Goal: Obtain resource: Obtain resource

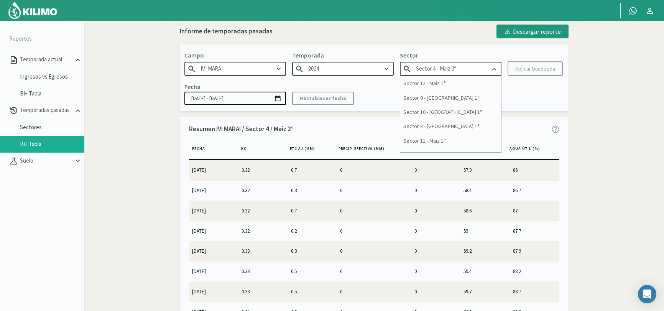
click at [449, 71] on input "Sector 4 - Maiz 2°" at bounding box center [451, 69] width 102 height 14
click at [452, 145] on div "Sector 1 - [PERSON_NAME]" at bounding box center [450, 145] width 101 height 14
type input "Sector 1 - [PERSON_NAME]"
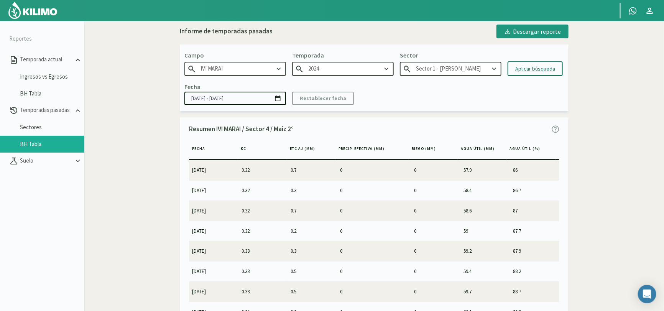
click at [542, 69] on div "Aplicar búsqueda" at bounding box center [536, 69] width 40 height 8
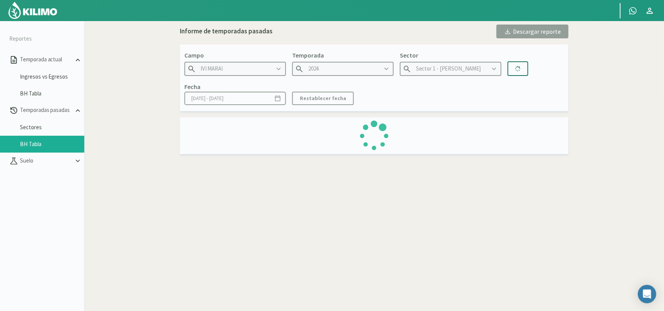
type input "[DATE] - [DATE]"
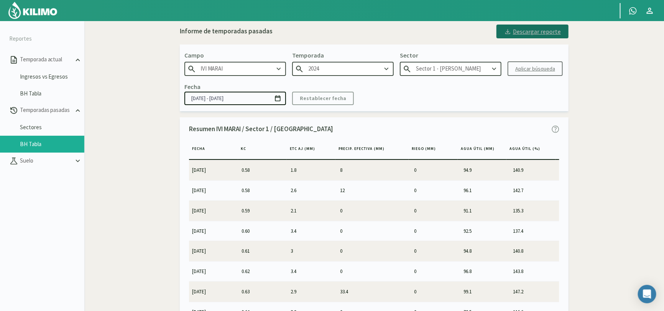
click at [534, 29] on div "Descargar reporte" at bounding box center [532, 31] width 57 height 9
click at [491, 67] on icon at bounding box center [494, 69] width 8 height 8
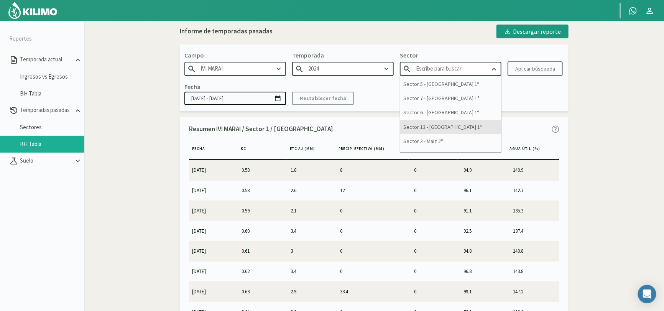
scroll to position [48, 0]
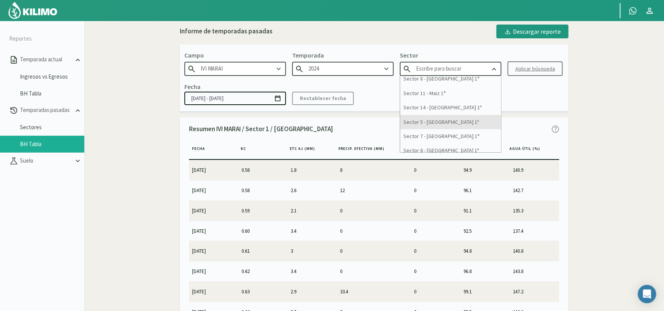
click at [447, 123] on div "Sector 5 - [GEOGRAPHIC_DATA] 1º" at bounding box center [450, 122] width 101 height 14
type input "Sector 5 - [GEOGRAPHIC_DATA] 1º"
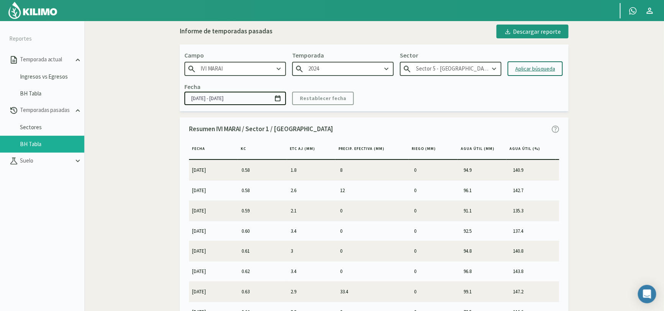
click at [542, 69] on div "Aplicar búsqueda" at bounding box center [536, 69] width 40 height 8
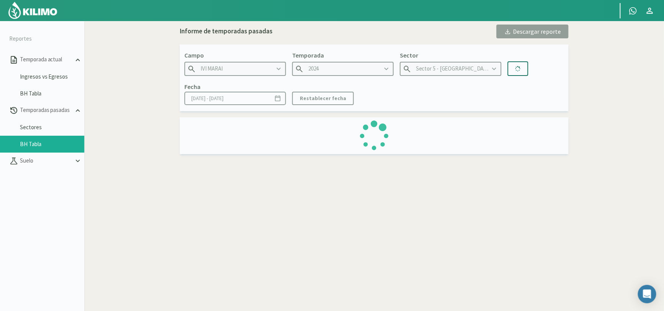
type input "[DATE] - [DATE]"
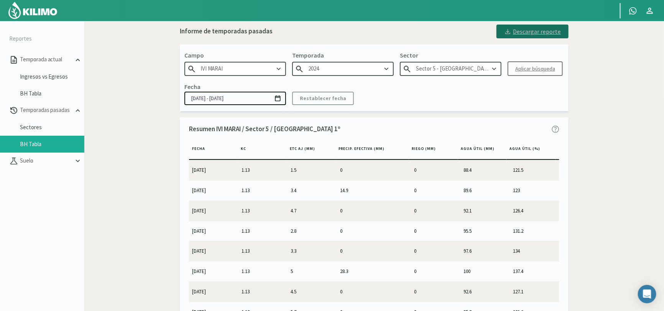
click at [541, 32] on div "Descargar reporte" at bounding box center [532, 31] width 57 height 9
click at [489, 67] on input "Sector 5 - [GEOGRAPHIC_DATA] 1º" at bounding box center [451, 69] width 102 height 14
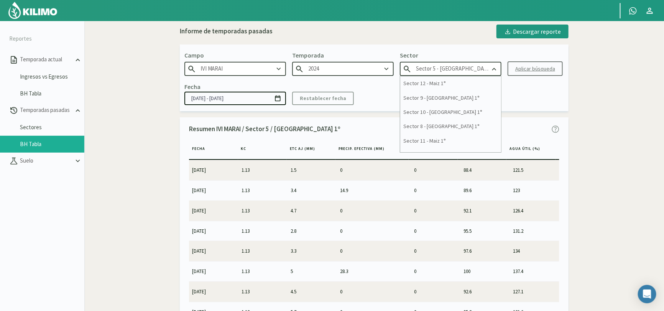
click at [383, 63] on input "2024" at bounding box center [343, 69] width 102 height 14
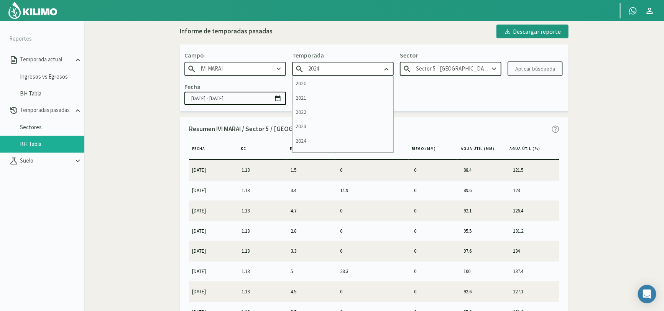
click at [349, 132] on div "2023" at bounding box center [343, 126] width 101 height 14
type input "2023"
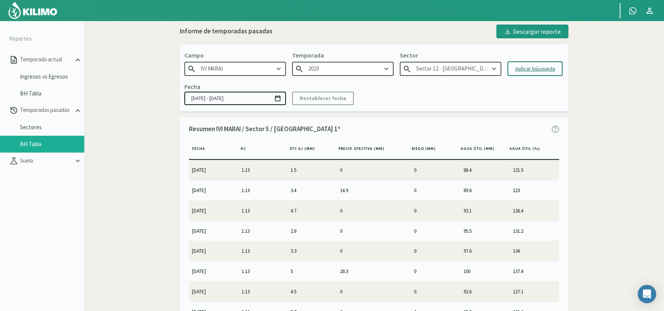
click at [461, 69] on input "Sector 12 - [GEOGRAPHIC_DATA]" at bounding box center [451, 69] width 102 height 14
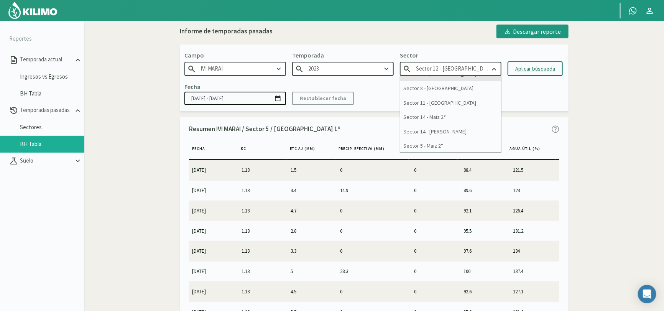
scroll to position [77, 0]
click at [456, 106] on div "Sector 5 - Maiz 2°" at bounding box center [450, 107] width 101 height 14
type input "Sector 5 - Maiz 2°"
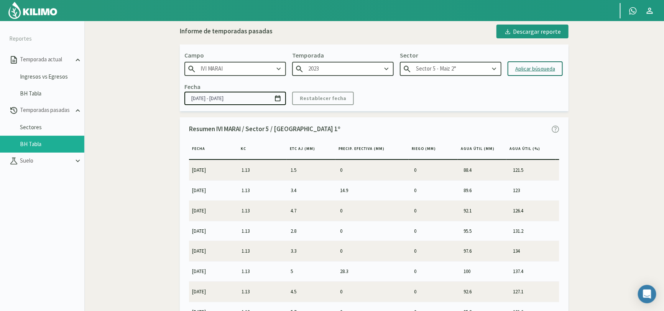
click at [539, 66] on div "Aplicar búsqueda" at bounding box center [536, 69] width 40 height 8
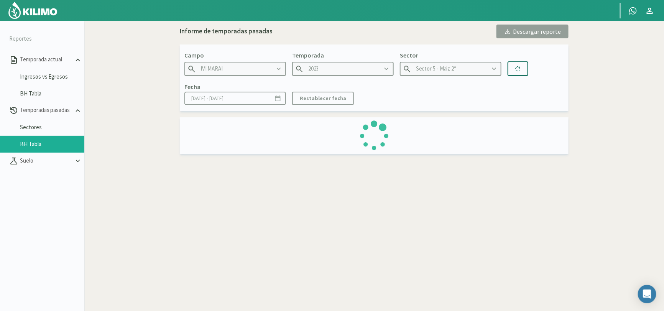
type input "[DATE] - [DATE]"
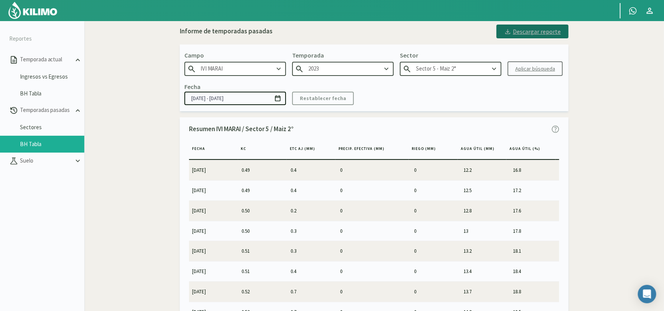
click at [531, 33] on div "Descargar reporte" at bounding box center [532, 31] width 57 height 9
click at [383, 69] on icon at bounding box center [386, 69] width 8 height 8
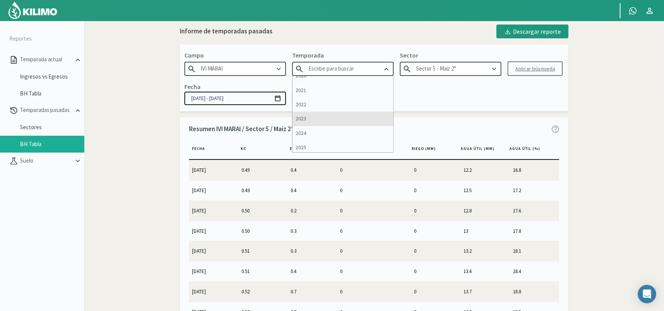
scroll to position [10, 0]
click at [332, 144] on div "2025" at bounding box center [343, 145] width 101 height 14
type input "2025"
type input "Sector 7 (40cm) - [PERSON_NAME]"
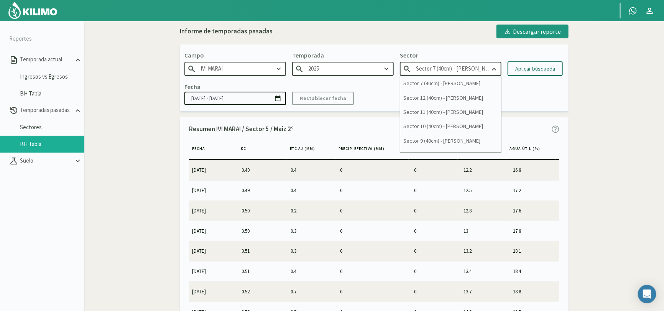
click at [476, 69] on input "Sector 7 (40cm) - [PERSON_NAME]" at bounding box center [451, 69] width 102 height 14
click at [381, 68] on div "2025" at bounding box center [343, 69] width 102 height 14
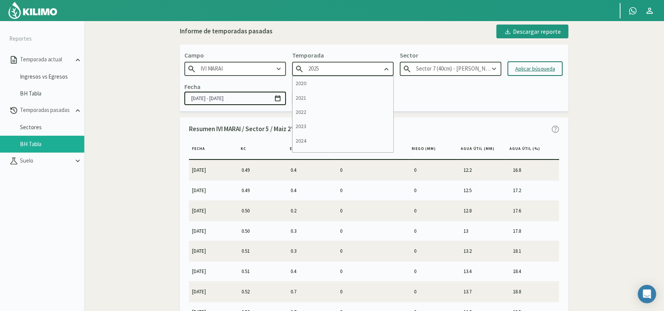
click at [341, 138] on div "2024" at bounding box center [343, 141] width 101 height 14
type input "2024"
click at [483, 68] on input "Sector 12 - Maiz 1°" at bounding box center [451, 69] width 102 height 14
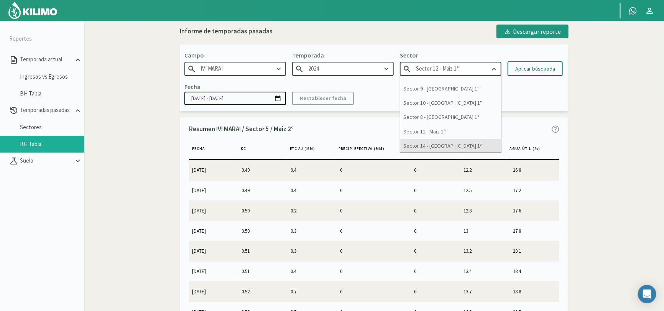
scroll to position [86, 0]
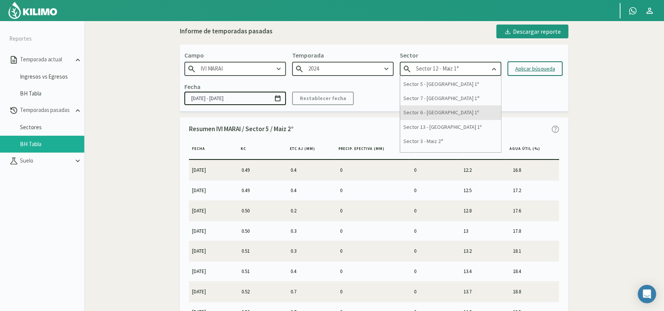
click at [445, 115] on div "Sector 6 - [GEOGRAPHIC_DATA] 1º" at bounding box center [450, 112] width 101 height 14
type input "Sector 6 - [GEOGRAPHIC_DATA] 1º"
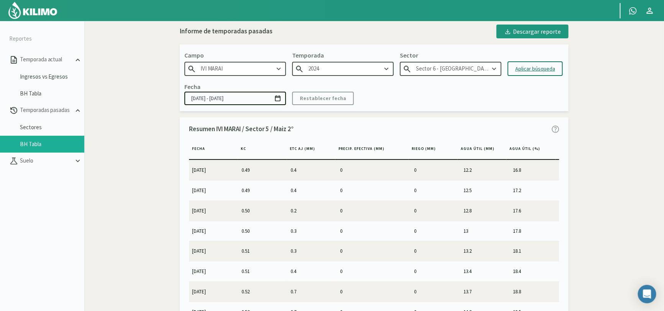
click at [533, 69] on div "Aplicar búsqueda" at bounding box center [536, 69] width 40 height 8
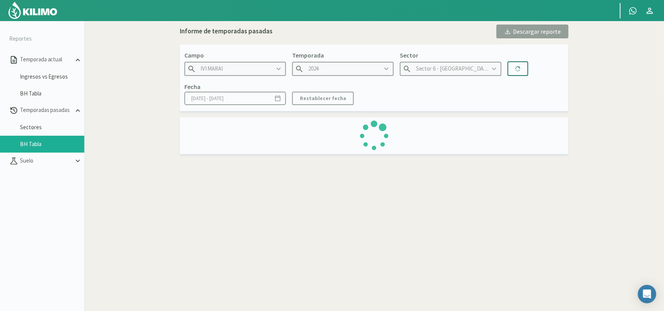
type input "[DATE] - [DATE]"
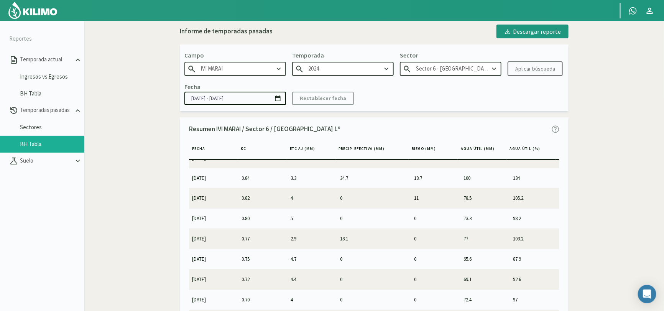
scroll to position [1557, 0]
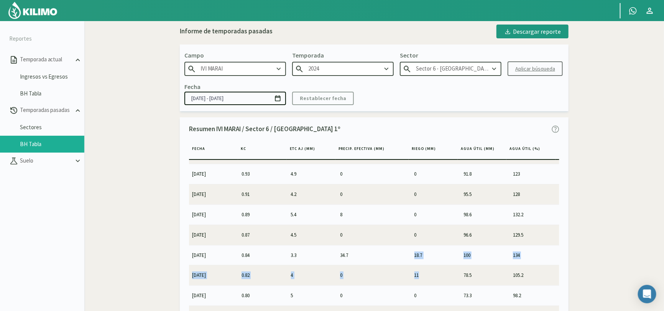
drag, startPoint x: 418, startPoint y: 270, endPoint x: 406, endPoint y: 248, distance: 25.3
click at [406, 248] on tbody "[DATE] 1.12 1.5 0 0 88.2 118.2 [DATE] 1.12 3.4 14.9 0 89.3 119.8 [DATE] 1.12 4.…" at bounding box center [374, 248] width 371 height 177
click at [423, 248] on td "18.7" at bounding box center [436, 255] width 49 height 20
click at [421, 268] on td "11" at bounding box center [436, 275] width 49 height 20
click at [420, 236] on td "0" at bounding box center [436, 235] width 49 height 20
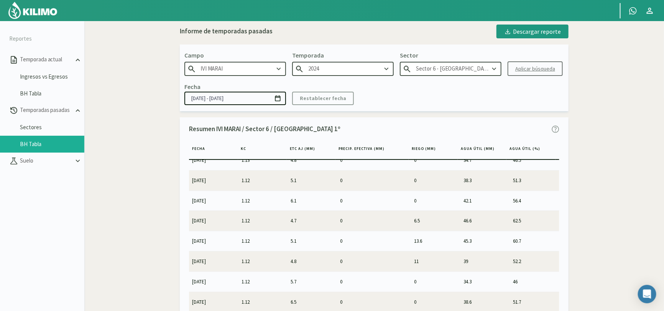
scroll to position [867, 0]
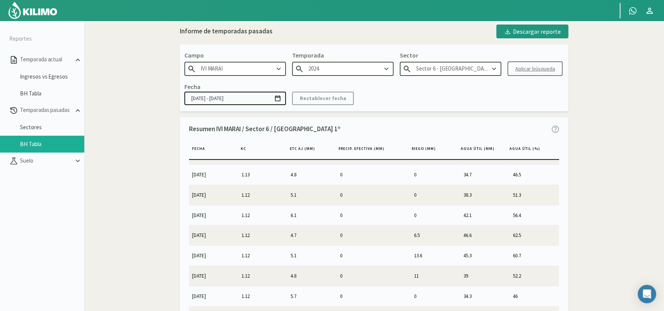
click at [440, 254] on td "13.6" at bounding box center [436, 256] width 49 height 20
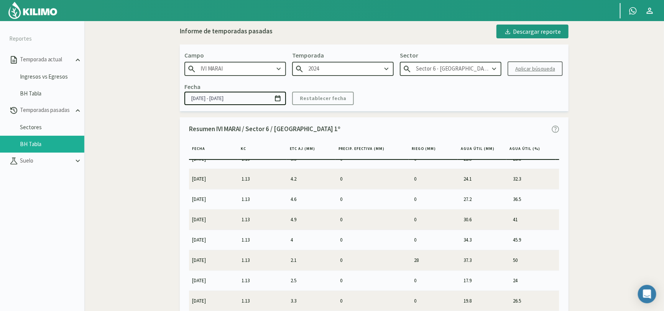
scroll to position [676, 0]
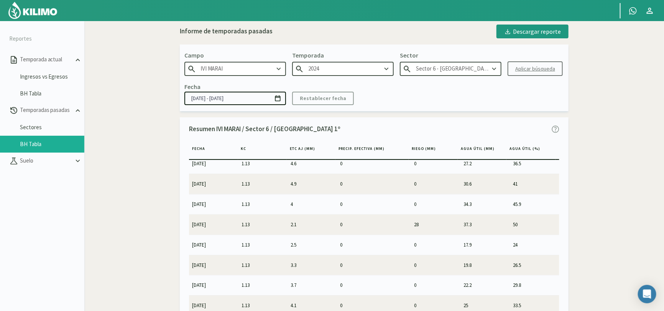
click at [431, 222] on td "28" at bounding box center [436, 224] width 49 height 20
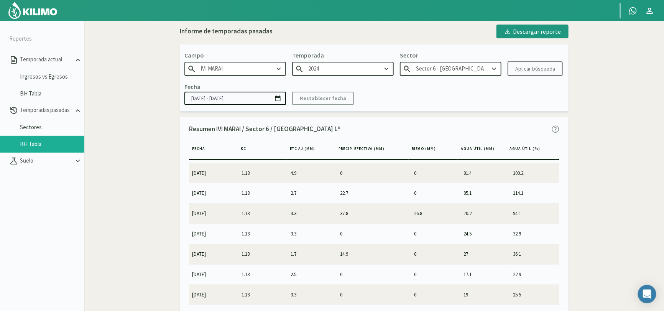
scroll to position [445, 0]
click at [397, 232] on td "22.7" at bounding box center [374, 232] width 74 height 20
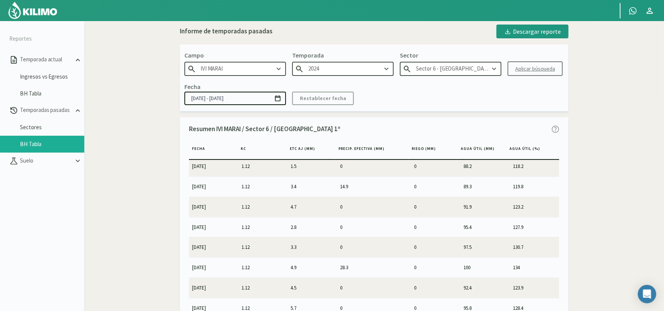
scroll to position [0, 0]
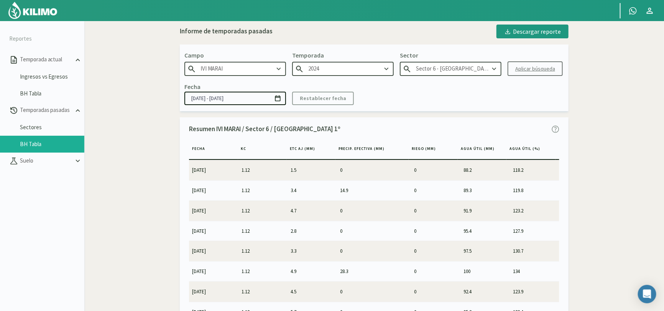
click at [456, 70] on input "Sector 6 - [GEOGRAPHIC_DATA] 1º" at bounding box center [451, 69] width 102 height 14
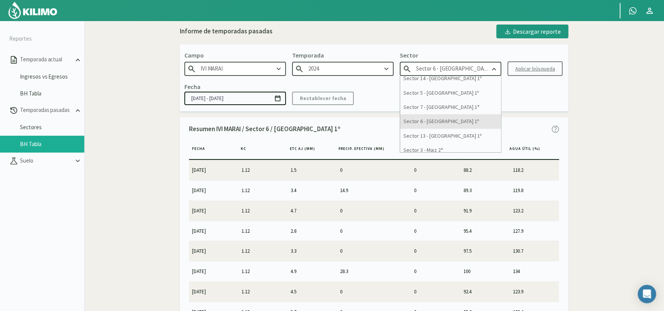
scroll to position [115, 0]
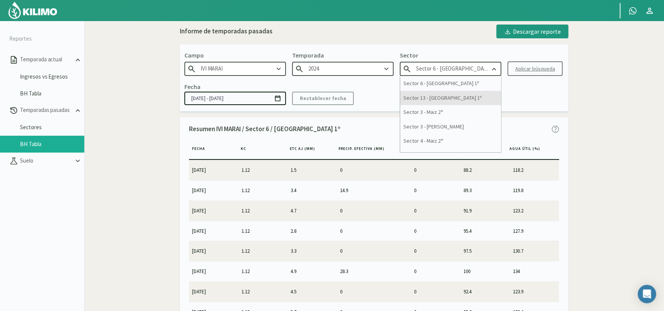
click at [449, 96] on div "Sector 13 - [GEOGRAPHIC_DATA] 1º" at bounding box center [450, 98] width 101 height 14
type input "Sector 13 - [GEOGRAPHIC_DATA] 1º"
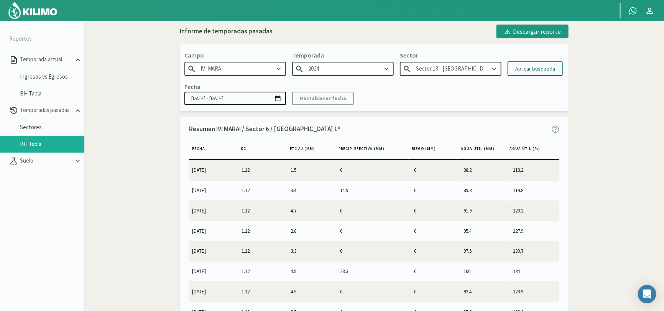
click at [537, 66] on div "Aplicar búsqueda" at bounding box center [536, 69] width 40 height 8
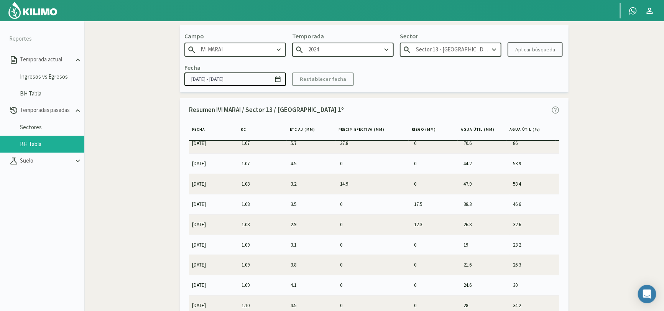
scroll to position [537, 0]
drag, startPoint x: 409, startPoint y: 195, endPoint x: 422, endPoint y: 216, distance: 25.0
click at [422, 216] on tbody "[DATE] 0.91 1.2 0 0 89.4 108.9 [DATE] 0.91 2.8 14.9 0 90.4 110.2 [DATE] 0.92 3.…" at bounding box center [374, 229] width 371 height 177
click at [421, 220] on td "12.3" at bounding box center [436, 222] width 49 height 20
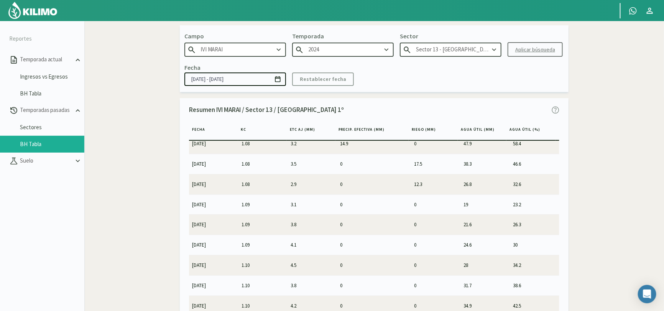
click at [330, 199] on td "3.1" at bounding box center [312, 204] width 49 height 20
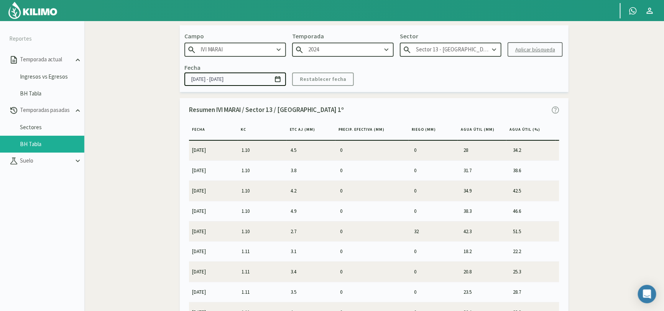
click at [413, 236] on td "32" at bounding box center [436, 231] width 49 height 20
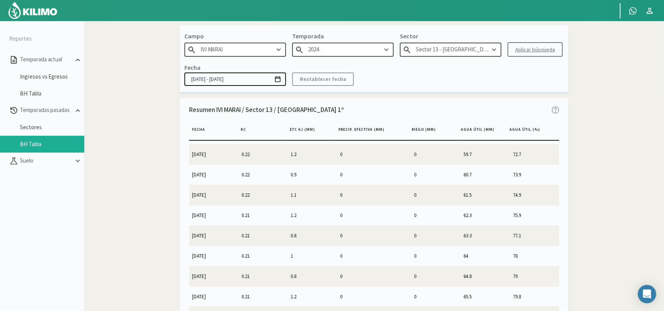
scroll to position [2555, 0]
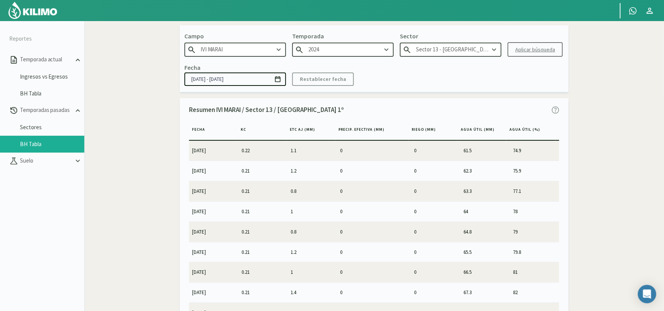
click at [372, 51] on input "2024" at bounding box center [343, 50] width 102 height 14
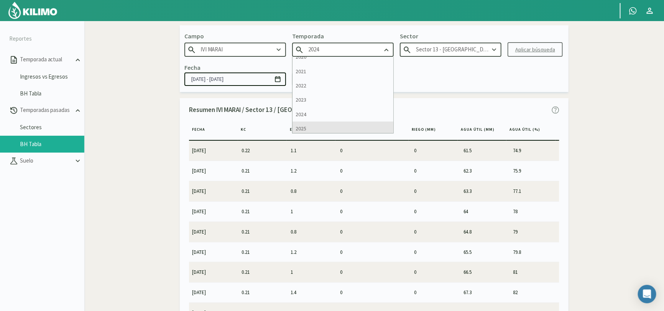
scroll to position [10, 0]
click at [337, 127] on div "2025" at bounding box center [343, 126] width 101 height 14
type input "2025"
type input "Sector 7 (40cm) - [PERSON_NAME]"
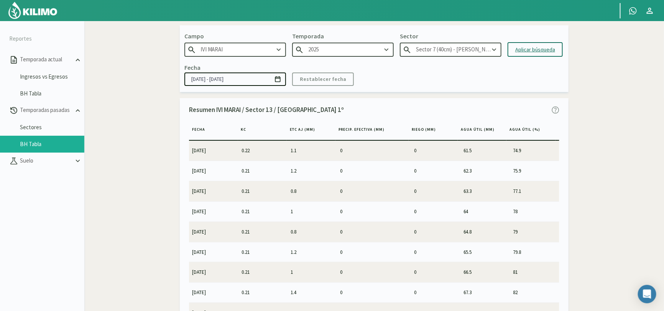
click at [475, 52] on input "Sector 7 (40cm) - [PERSON_NAME]" at bounding box center [451, 50] width 102 height 14
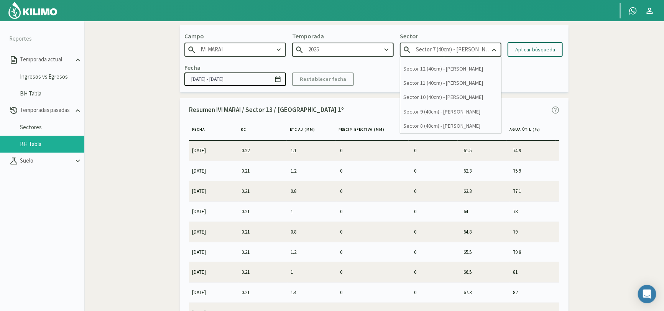
click at [363, 48] on input "2025" at bounding box center [343, 50] width 102 height 14
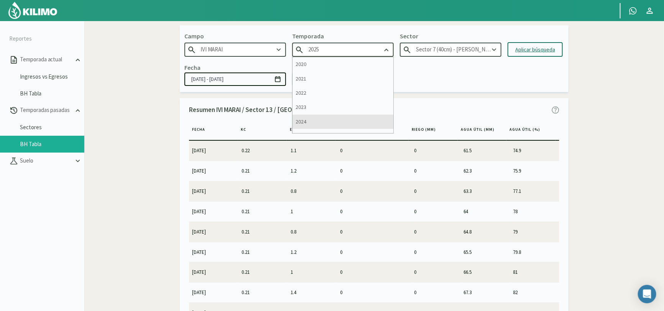
click at [331, 122] on div "2024" at bounding box center [343, 122] width 101 height 14
type input "2024"
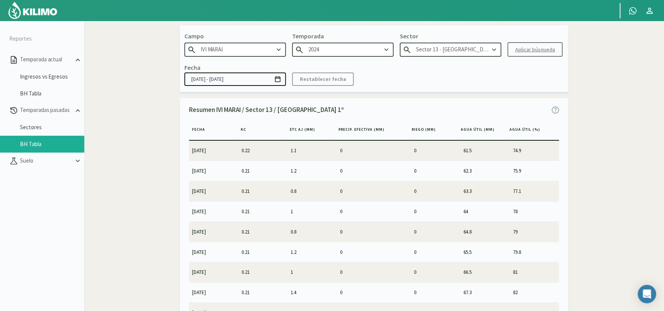
click at [482, 52] on input "Sector 13 - [GEOGRAPHIC_DATA] 1º" at bounding box center [451, 50] width 102 height 14
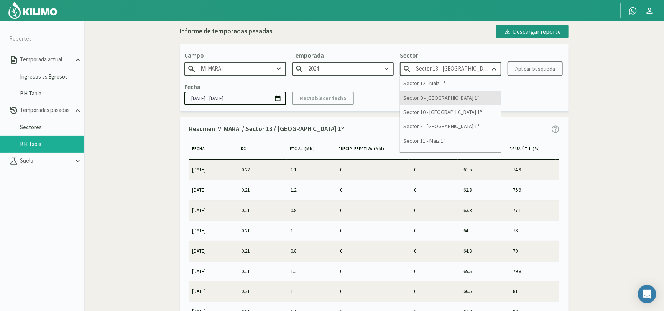
scroll to position [38, 0]
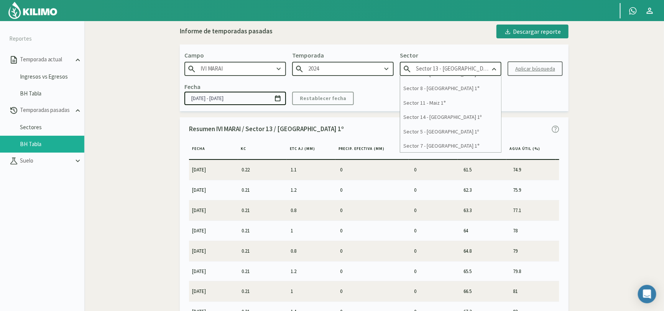
click at [449, 116] on div "Sector 14 - [GEOGRAPHIC_DATA] 1º" at bounding box center [450, 117] width 101 height 14
type input "Sector 14 - [GEOGRAPHIC_DATA] 1º"
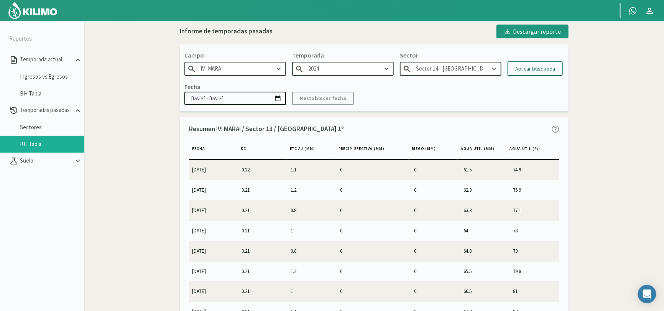
click at [537, 71] on div "Aplicar búsqueda" at bounding box center [536, 69] width 40 height 8
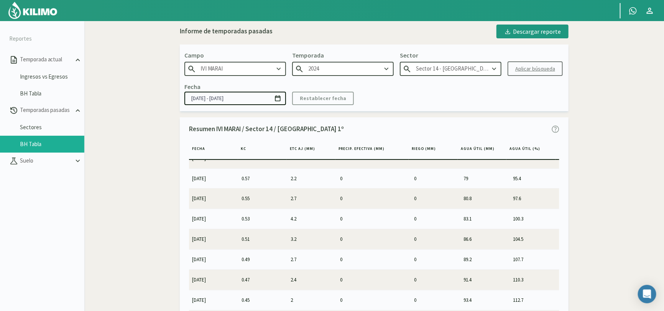
click at [281, 69] on icon at bounding box center [279, 69] width 8 height 8
click at [281, 68] on icon at bounding box center [279, 69] width 8 height 8
click at [450, 70] on input "Sector 14 - [GEOGRAPHIC_DATA] 1º" at bounding box center [451, 69] width 102 height 14
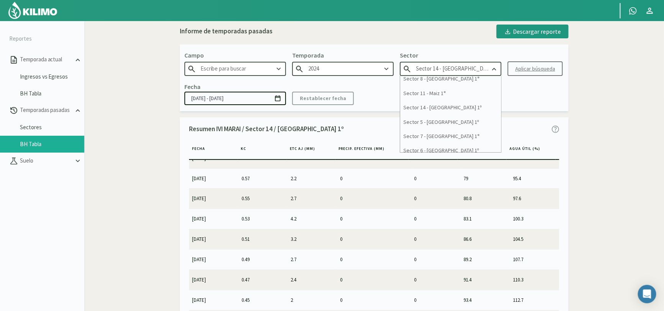
click at [453, 134] on div "Sector 7 - [GEOGRAPHIC_DATA] 1°" at bounding box center [450, 136] width 101 height 14
type input "Sector 7 - [GEOGRAPHIC_DATA] 1°"
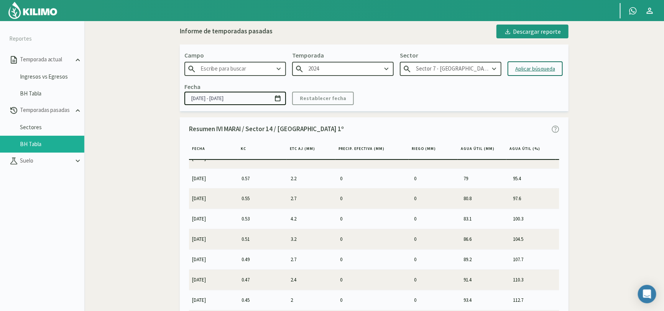
click at [531, 69] on div "Aplicar búsqueda" at bounding box center [536, 69] width 40 height 8
type input "IVI MARAI"
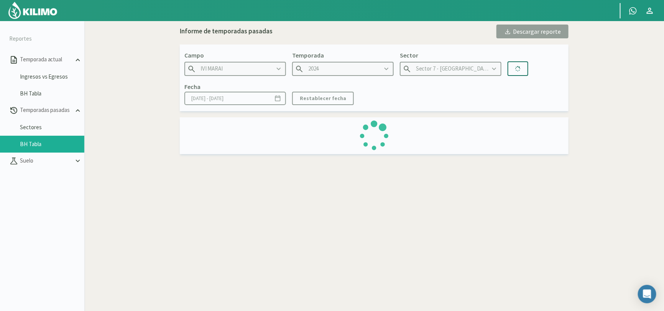
type input "[DATE] - [DATE]"
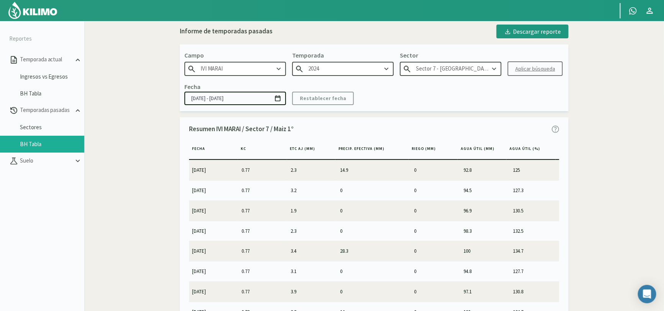
click at [385, 68] on icon at bounding box center [386, 69] width 8 height 8
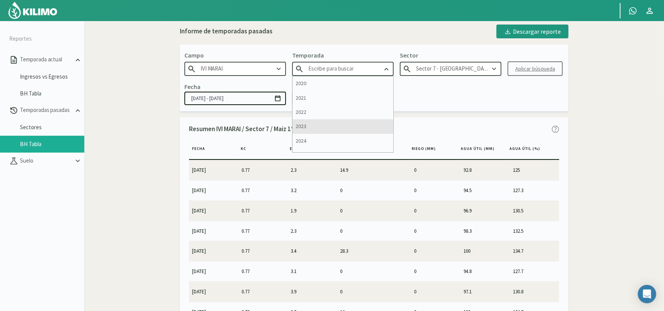
click at [352, 130] on div "2023" at bounding box center [343, 126] width 101 height 14
type input "2023"
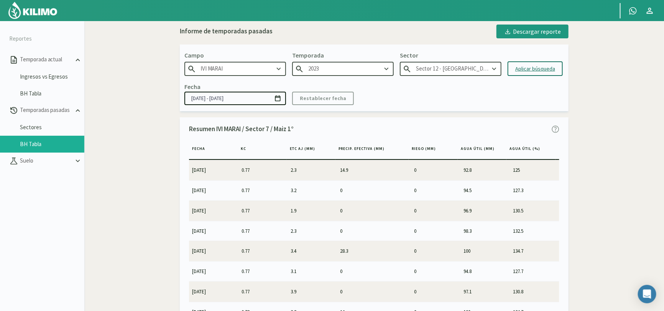
click at [478, 69] on input "Sector 12 - [GEOGRAPHIC_DATA]" at bounding box center [451, 69] width 102 height 14
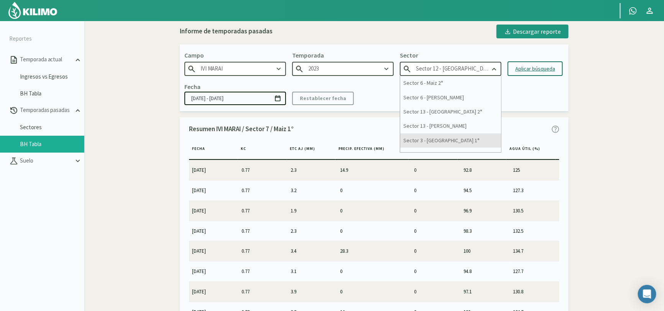
scroll to position [143, 0]
click at [451, 124] on div "Sector 13 - [PERSON_NAME]" at bounding box center [450, 126] width 101 height 14
type input "Sector 13 - [PERSON_NAME]"
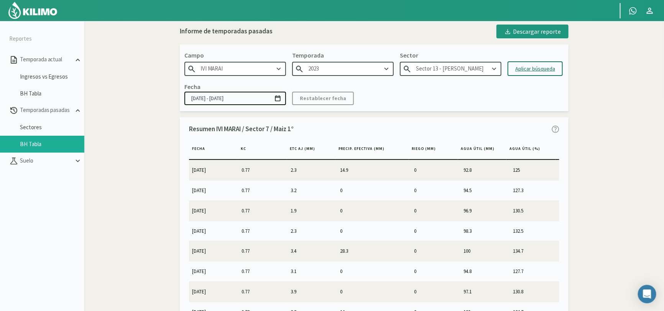
click at [530, 68] on div "Aplicar búsqueda" at bounding box center [536, 69] width 40 height 8
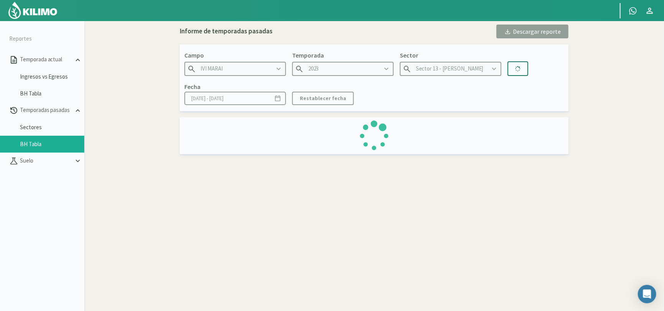
type input "[DATE] - [DATE]"
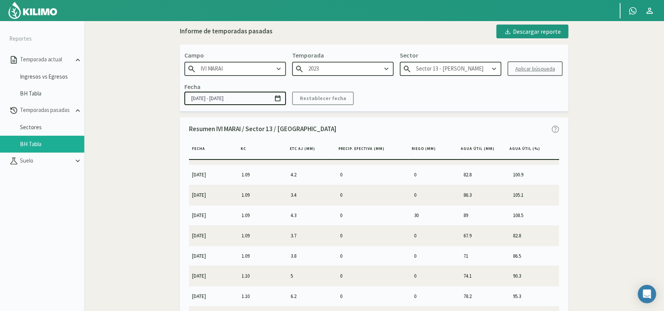
scroll to position [1711, 0]
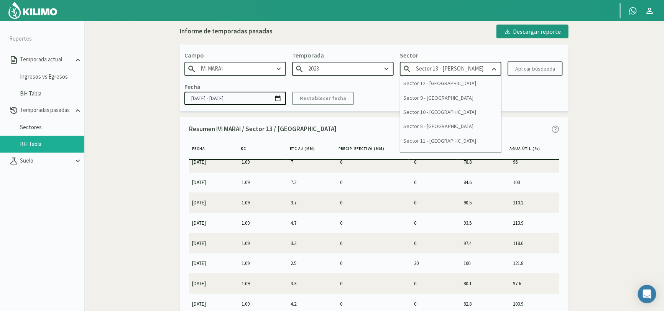
click at [480, 64] on input "Sector 13 - [PERSON_NAME]" at bounding box center [451, 69] width 102 height 14
click at [448, 115] on div "Sector 13 - [GEOGRAPHIC_DATA] 2°" at bounding box center [450, 112] width 101 height 14
type input "Sector 13 - [GEOGRAPHIC_DATA] 2°"
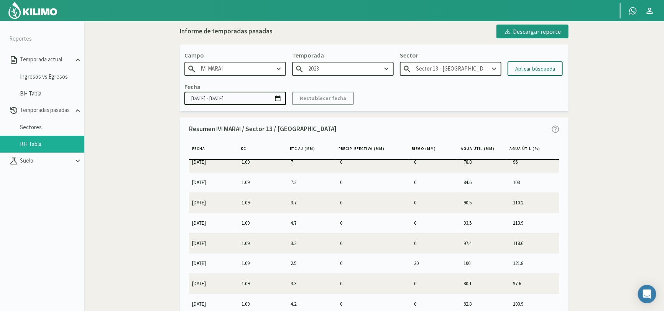
click at [539, 68] on div "Aplicar búsqueda" at bounding box center [536, 69] width 40 height 8
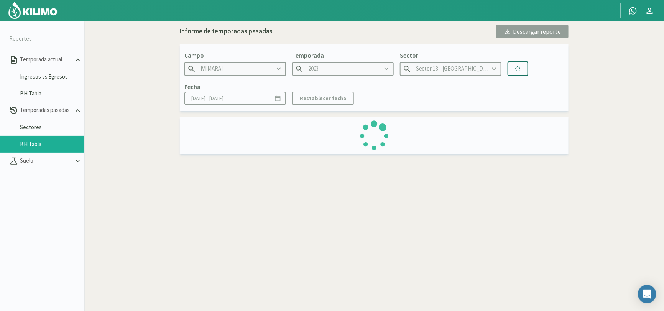
type input "[DATE] - [DATE]"
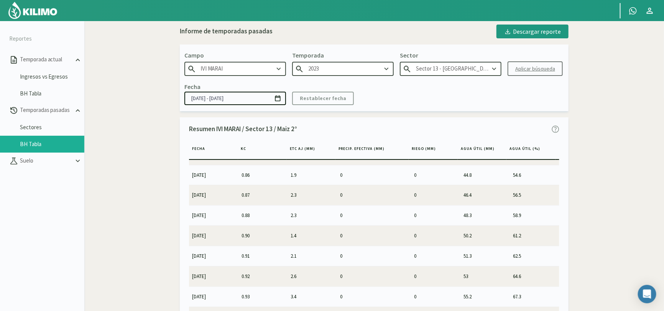
scroll to position [575, 0]
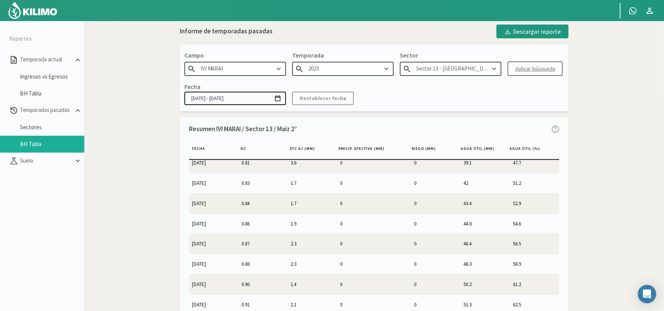
click at [360, 75] on div "Campo IVI MARAI Temporada 2023 Sector Sector 13 - [GEOGRAPHIC_DATA] 2° Aplicar …" at bounding box center [374, 77] width 389 height 66
click at [366, 72] on input "2023" at bounding box center [343, 69] width 102 height 14
click at [448, 72] on input "Sector 13 - [GEOGRAPHIC_DATA] 2°" at bounding box center [451, 69] width 102 height 14
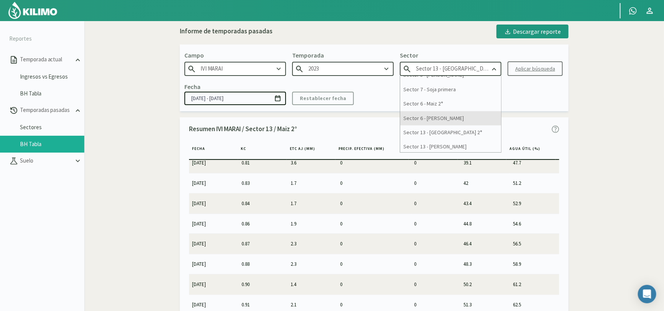
scroll to position [105, 0]
click at [446, 106] on div "Sector 7 - Soja primera" at bounding box center [450, 108] width 101 height 14
type input "Sector 7 - Soja primera"
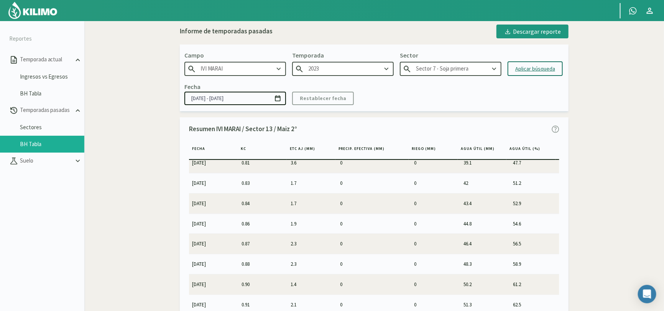
click at [530, 70] on div "Aplicar búsqueda" at bounding box center [536, 69] width 40 height 8
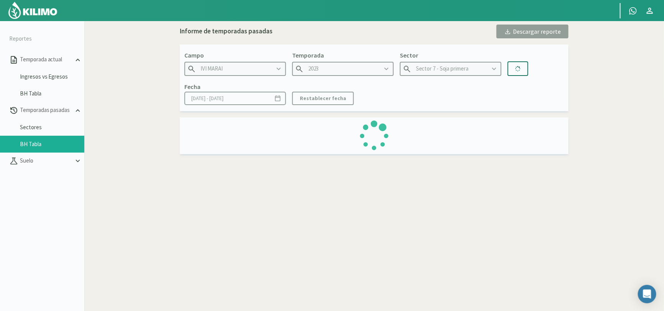
type input "[DATE] - [DATE]"
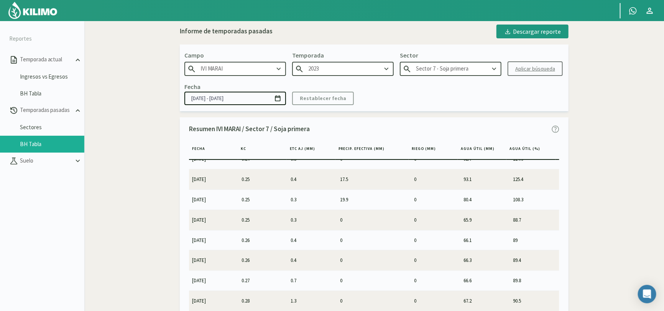
scroll to position [844, 0]
click at [377, 74] on input "2023" at bounding box center [343, 69] width 102 height 14
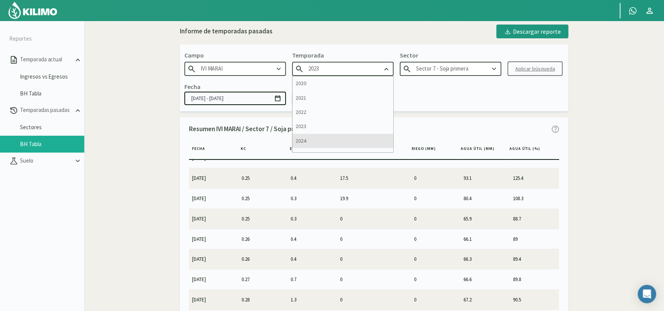
click at [318, 143] on div "2024" at bounding box center [343, 141] width 101 height 14
type input "2024"
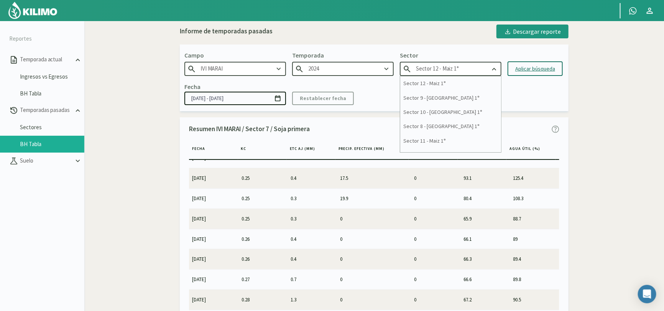
click at [449, 72] on input "Sector 12 - Maiz 1°" at bounding box center [451, 69] width 102 height 14
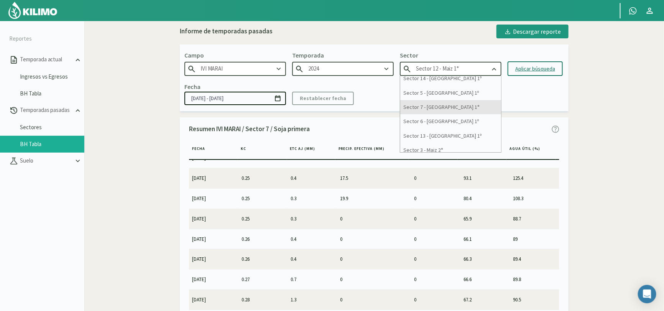
click at [445, 107] on div "Sector 7 - [GEOGRAPHIC_DATA] 1°" at bounding box center [450, 107] width 101 height 14
type input "Sector 7 - [GEOGRAPHIC_DATA] 1°"
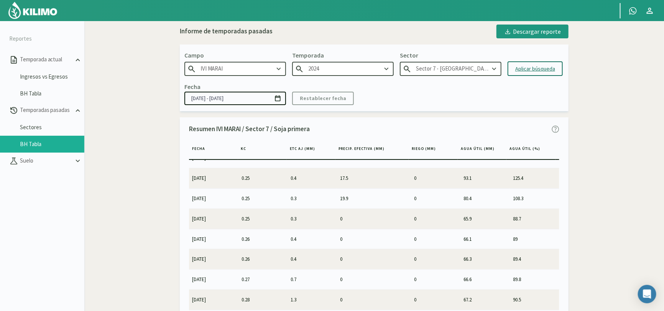
click at [532, 69] on div "Aplicar búsqueda" at bounding box center [536, 69] width 40 height 8
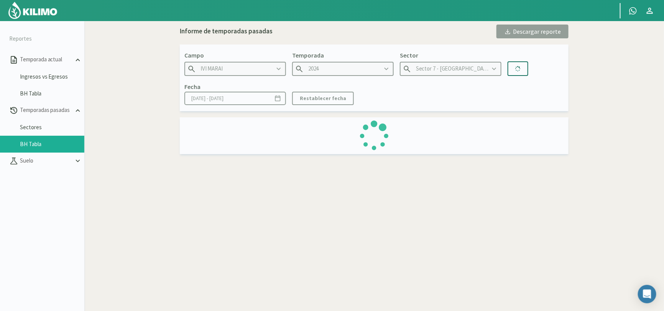
type input "[DATE] - [DATE]"
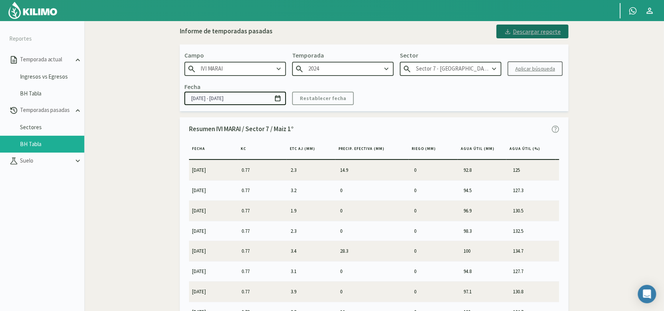
click at [545, 30] on div "Descargar reporte" at bounding box center [532, 31] width 57 height 9
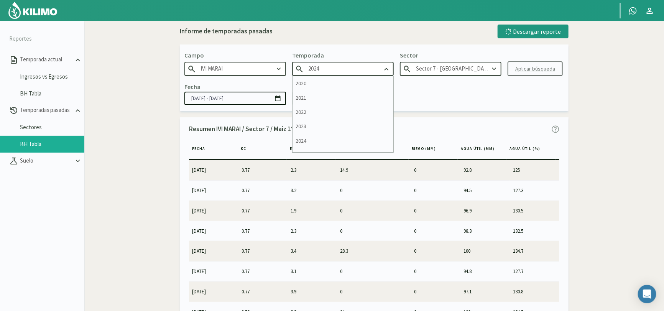
click at [377, 68] on input "2024" at bounding box center [343, 69] width 102 height 14
click at [320, 145] on div "2025" at bounding box center [343, 145] width 101 height 14
type input "2025"
type input "Sector 7 (40cm) - [PERSON_NAME]"
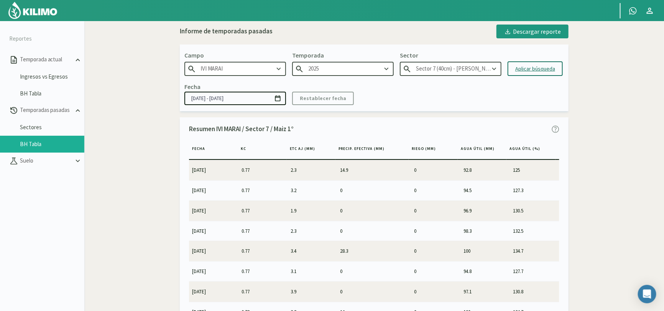
click at [460, 71] on input "Sector 7 (40cm) - [PERSON_NAME]" at bounding box center [451, 69] width 102 height 14
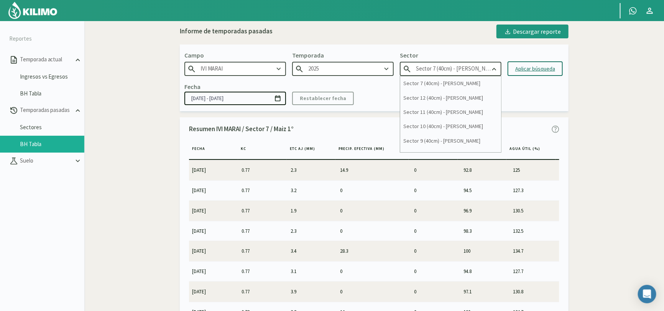
click at [532, 67] on div "Aplicar búsqueda" at bounding box center [536, 69] width 40 height 8
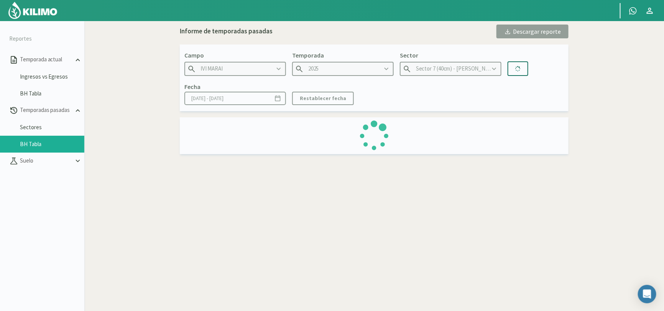
type input "[DATE] - [DATE]"
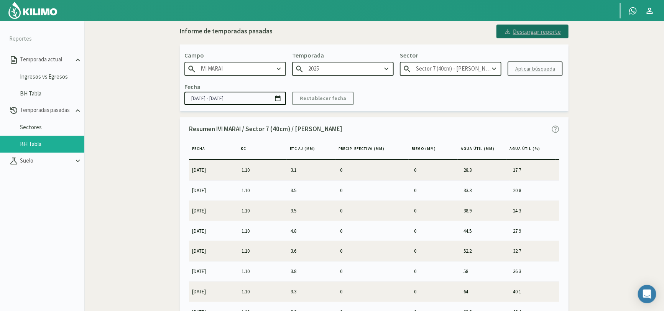
click at [534, 32] on div "Descargar reporte" at bounding box center [532, 31] width 57 height 9
click at [493, 69] on icon at bounding box center [494, 69] width 8 height 8
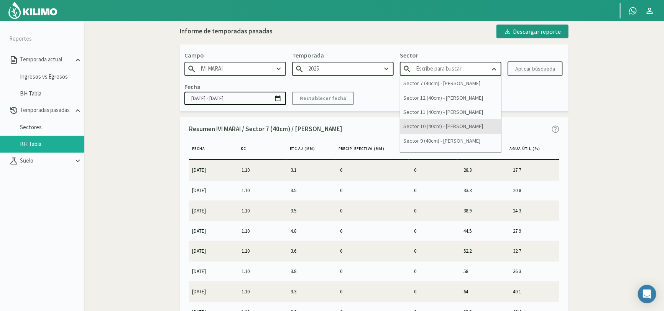
scroll to position [10, 0]
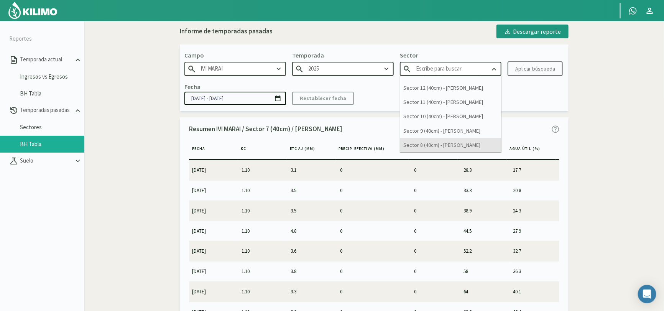
click at [445, 143] on div "Sector 8 (40cm) - [PERSON_NAME]" at bounding box center [450, 145] width 101 height 14
type input "Sector 8 (40cm) - [PERSON_NAME]"
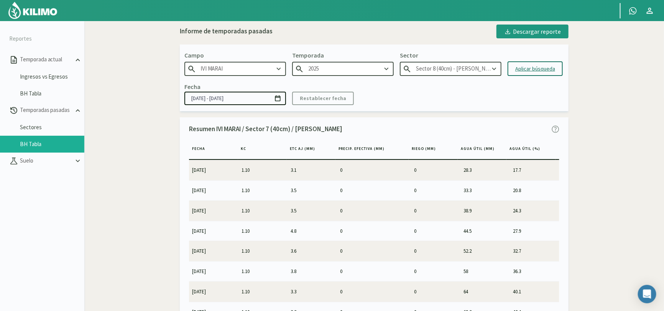
click at [533, 71] on div "Aplicar búsqueda" at bounding box center [536, 69] width 40 height 8
click at [494, 69] on icon at bounding box center [495, 69] width 4 height 3
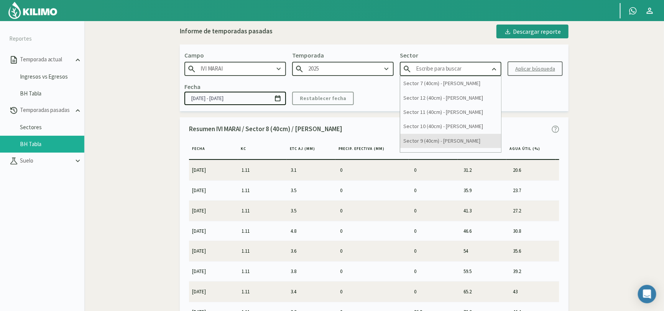
scroll to position [10, 0]
click at [534, 101] on div "Fecha [DATE] - [DATE] Restablecer fecha" at bounding box center [375, 93] width 380 height 23
type input "Sector 8 (40cm) - [PERSON_NAME]"
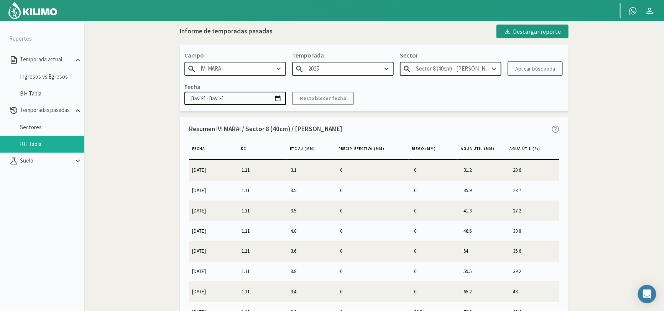
click at [538, 70] on kil-button "Aplicar búsqueda" at bounding box center [535, 68] width 55 height 15
click at [530, 68] on kil-button "Aplicar búsqueda" at bounding box center [535, 68] width 55 height 15
click at [530, 69] on kil-button "Aplicar búsqueda" at bounding box center [535, 68] width 55 height 15
click at [542, 31] on div "Descargar reporte" at bounding box center [532, 31] width 57 height 9
click at [454, 90] on div "Fecha [DATE] - [DATE] Restablecer fecha" at bounding box center [375, 93] width 380 height 23
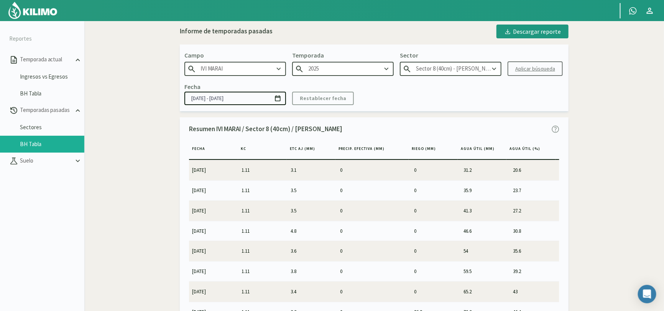
click at [386, 67] on icon at bounding box center [386, 69] width 8 height 8
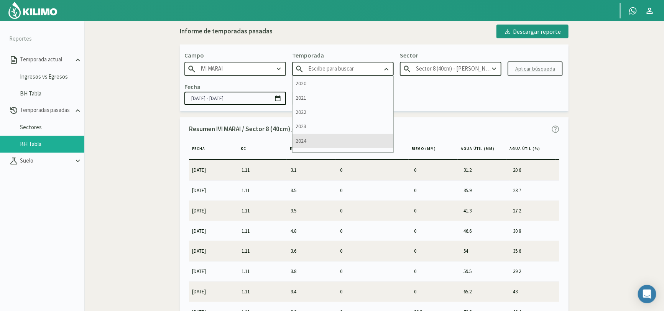
click at [329, 136] on div "2024" at bounding box center [343, 141] width 101 height 14
type input "2024"
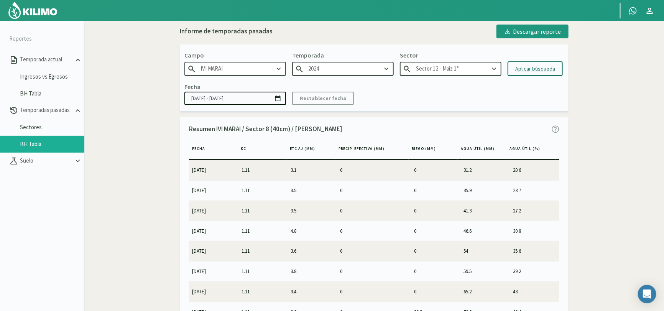
click at [479, 62] on input "Sector 12 - Maiz 1°" at bounding box center [451, 69] width 102 height 14
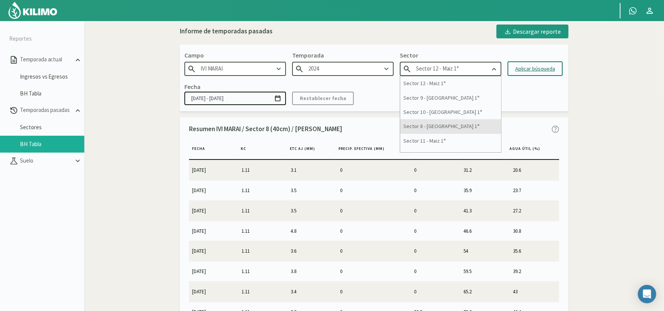
click at [456, 124] on div "Sector 8 - [GEOGRAPHIC_DATA] 1°" at bounding box center [450, 126] width 101 height 14
type input "Sector 8 - [GEOGRAPHIC_DATA] 1°"
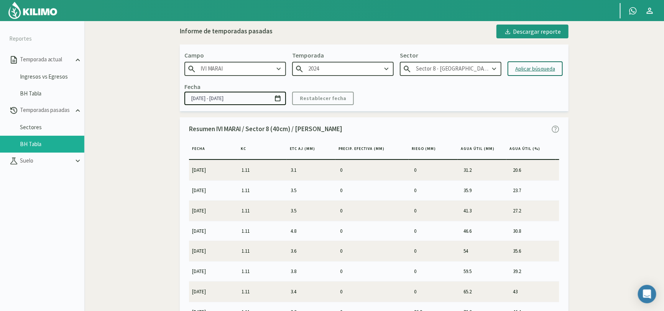
click at [537, 67] on div "Aplicar búsqueda" at bounding box center [536, 69] width 40 height 8
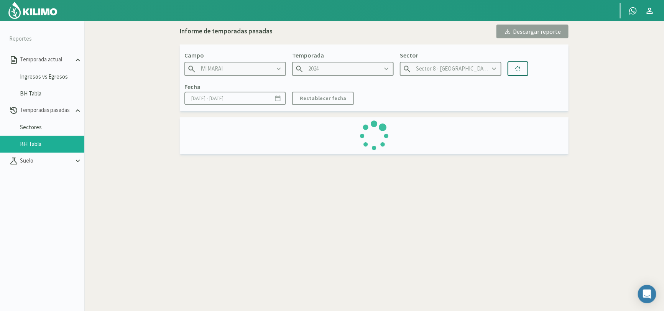
type input "[DATE] - [DATE]"
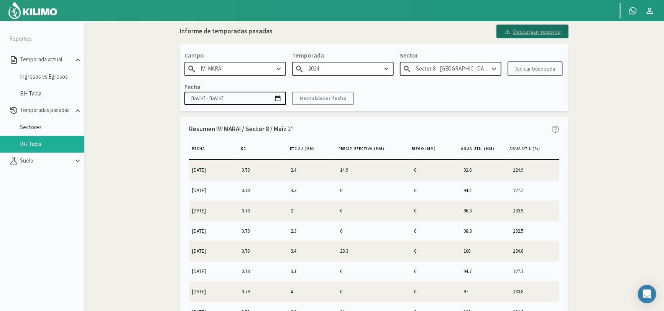
click at [534, 32] on div "Descargar reporte" at bounding box center [532, 31] width 57 height 9
click at [376, 68] on input "2024" at bounding box center [343, 69] width 102 height 14
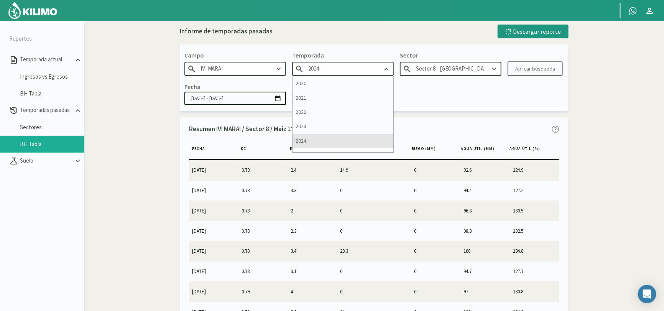
scroll to position [10, 0]
click at [501, 71] on input "Sector 8 - [GEOGRAPHIC_DATA] 1°" at bounding box center [451, 69] width 102 height 14
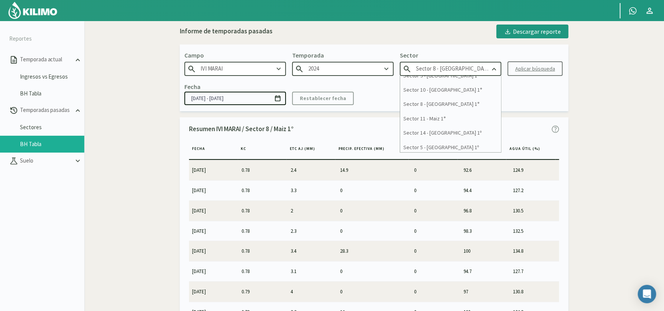
scroll to position [0, 0]
click at [457, 96] on div "Sector 9 - [GEOGRAPHIC_DATA] 1°" at bounding box center [450, 98] width 101 height 14
type input "Sector 9 - [GEOGRAPHIC_DATA] 1°"
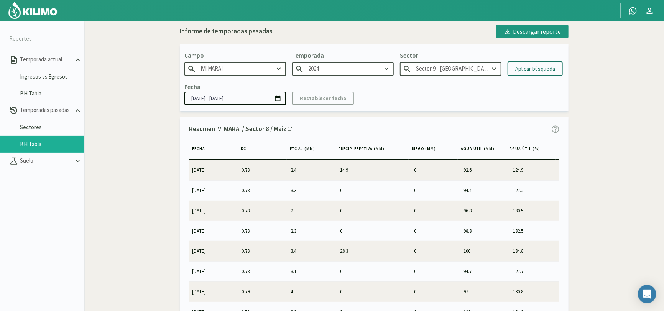
click at [534, 68] on div "Aplicar búsqueda" at bounding box center [536, 69] width 40 height 8
click at [532, 31] on div "Descargar reporte" at bounding box center [532, 31] width 57 height 9
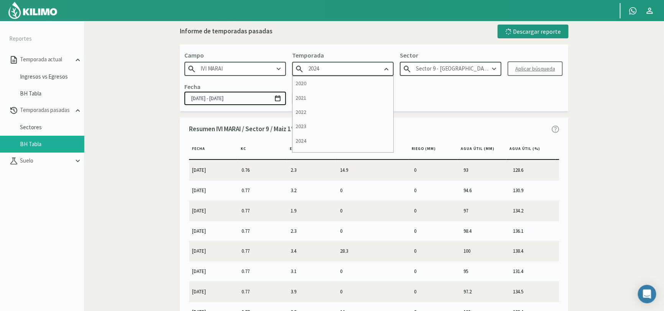
click at [372, 71] on input "2024" at bounding box center [343, 69] width 102 height 14
click at [308, 143] on div "2025" at bounding box center [343, 145] width 101 height 14
type input "2025"
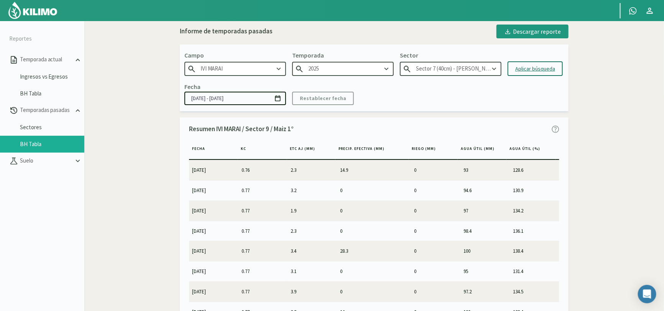
click at [466, 71] on input "Sector 7 (40cm) - [PERSON_NAME]" at bounding box center [451, 69] width 102 height 14
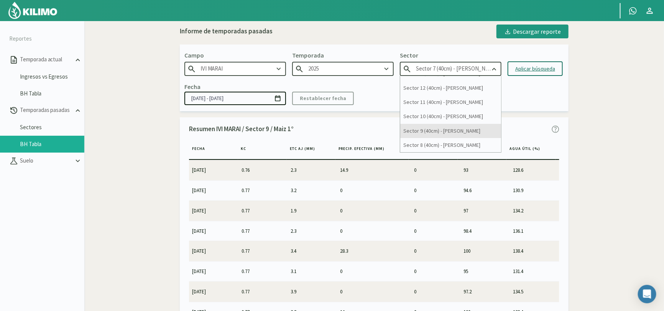
click at [449, 127] on div "Sector 9 (40cm) - [PERSON_NAME]" at bounding box center [450, 131] width 101 height 14
type input "Sector 9 (40cm) - [PERSON_NAME]"
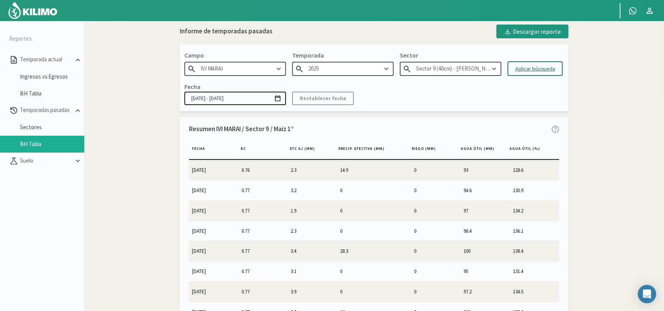
click at [535, 68] on div "Aplicar búsqueda" at bounding box center [536, 69] width 40 height 8
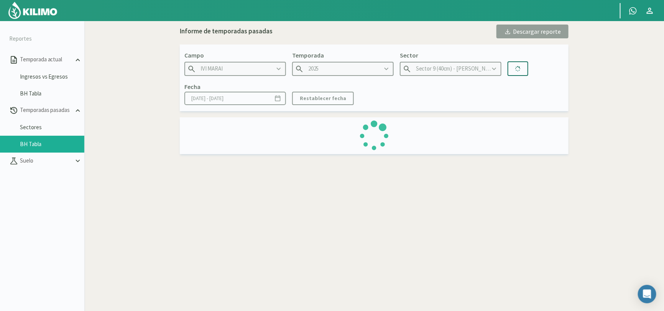
type input "[DATE] - [DATE]"
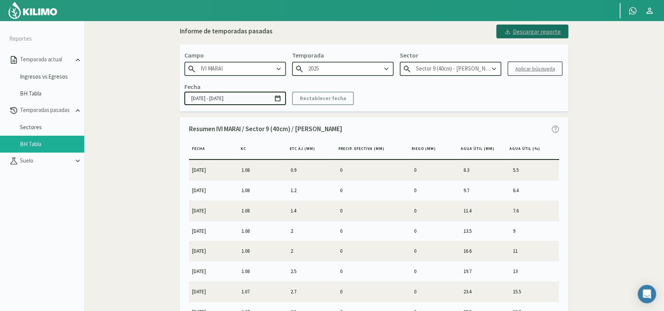
click at [543, 34] on div "Descargar reporte" at bounding box center [532, 31] width 57 height 9
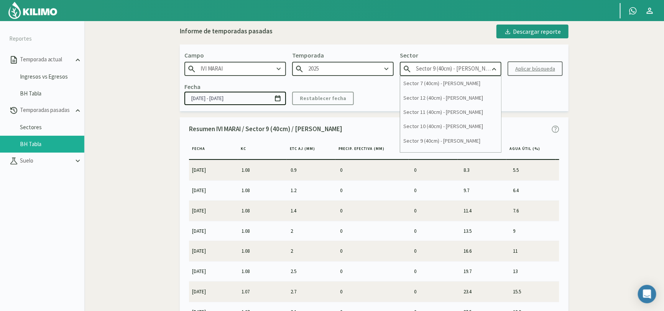
click at [475, 67] on input "Sector 9 (40cm) - [PERSON_NAME]" at bounding box center [451, 69] width 102 height 14
click at [466, 126] on div "Sector 10 (40cm) - [PERSON_NAME]" at bounding box center [450, 126] width 101 height 14
type input "Sector 10 (40cm) - [PERSON_NAME]"
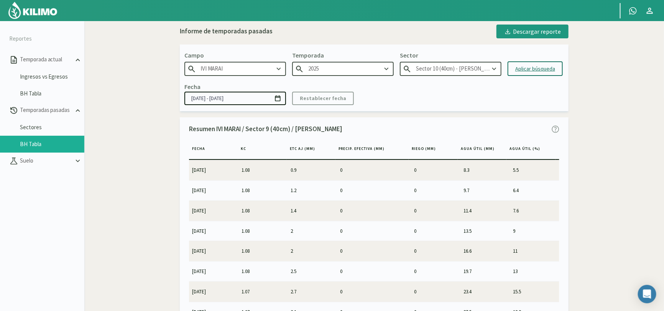
click at [526, 68] on div "Aplicar búsqueda" at bounding box center [536, 69] width 40 height 8
click at [532, 32] on div "Descargar reporte" at bounding box center [532, 31] width 57 height 9
click at [364, 71] on input "2025" at bounding box center [343, 69] width 102 height 14
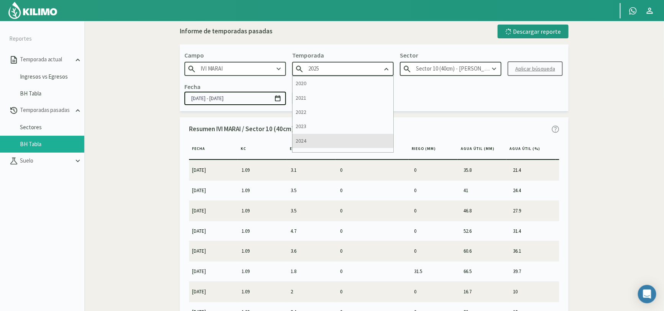
click at [342, 139] on div "2024" at bounding box center [343, 141] width 101 height 14
type input "2024"
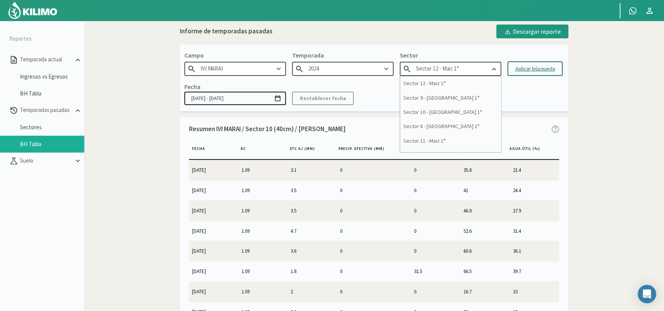
click at [469, 70] on input "Sector 12 - Maiz 1°" at bounding box center [451, 69] width 102 height 14
click at [447, 110] on div "Sector 10 - [GEOGRAPHIC_DATA] 1°" at bounding box center [450, 112] width 101 height 14
type input "Sector 10 - [GEOGRAPHIC_DATA] 1°"
click at [533, 68] on div "Aplicar búsqueda" at bounding box center [536, 69] width 40 height 8
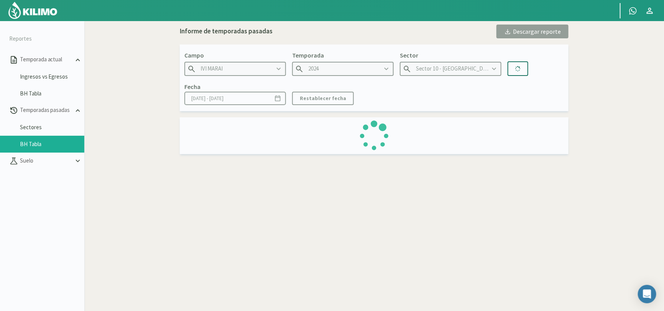
type input "[DATE] - [DATE]"
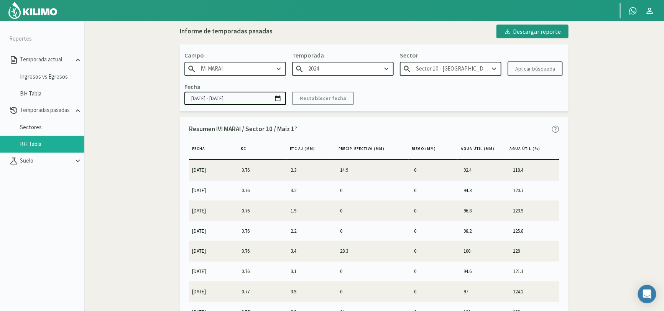
click at [494, 70] on icon at bounding box center [494, 69] width 8 height 8
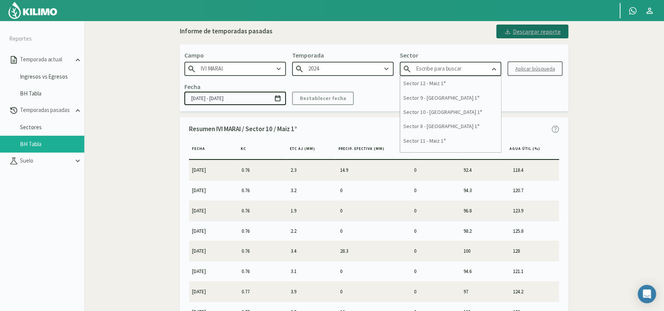
click at [533, 31] on div "Descargar reporte" at bounding box center [532, 31] width 57 height 9
type input "Sector 10 - [GEOGRAPHIC_DATA] 1°"
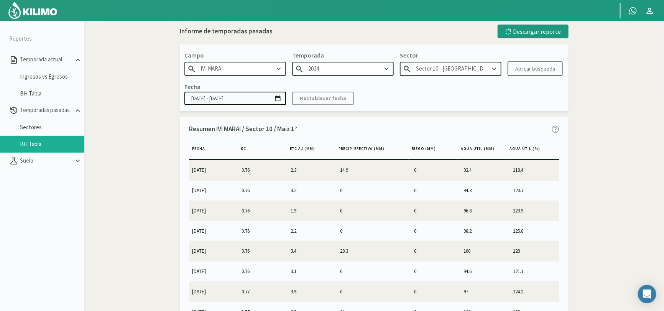
click at [493, 66] on icon at bounding box center [494, 69] width 8 height 8
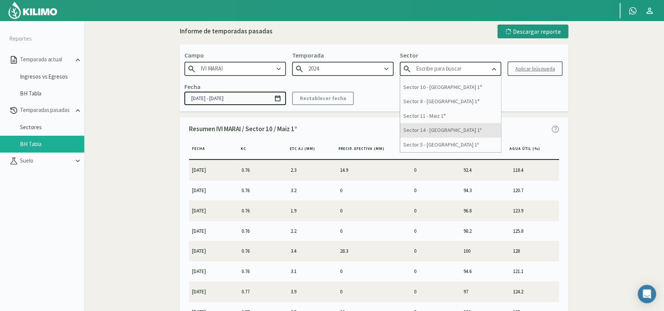
scroll to position [38, 0]
drag, startPoint x: 454, startPoint y: 104, endPoint x: 485, endPoint y: 92, distance: 32.8
click at [454, 104] on div "Sector 11 - Maiz 1°" at bounding box center [450, 103] width 101 height 14
type input "Sector 11 - Maiz 1°"
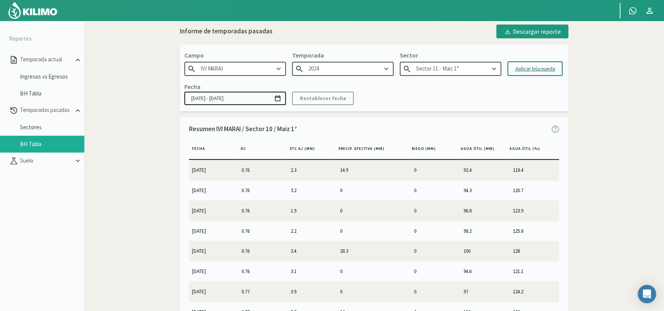
click at [529, 68] on div "Aplicar búsqueda" at bounding box center [536, 69] width 40 height 8
click at [534, 30] on div "Descargar reporte" at bounding box center [532, 31] width 57 height 9
click at [384, 70] on icon at bounding box center [386, 69] width 8 height 8
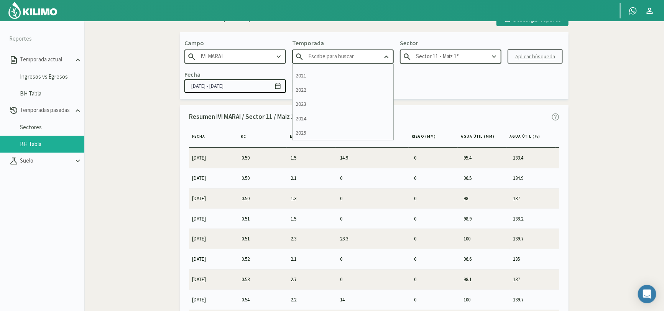
scroll to position [19, 0]
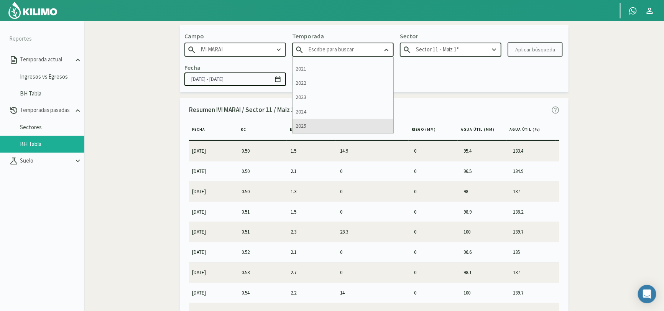
click at [339, 125] on div "2025" at bounding box center [343, 126] width 101 height 14
type input "2025"
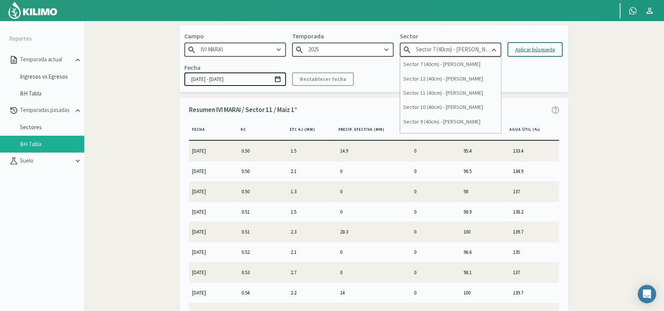
click at [463, 51] on input "Sector 7 (40cm) - [PERSON_NAME]" at bounding box center [451, 50] width 102 height 14
click at [471, 93] on div "Sector 11 (40cm) - [PERSON_NAME]" at bounding box center [450, 93] width 101 height 14
type input "Sector 11 (40cm) - [PERSON_NAME]"
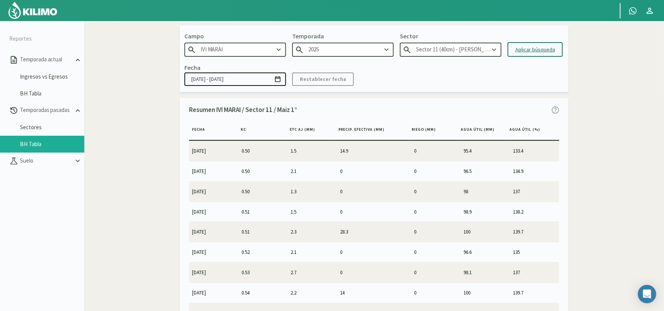
click at [547, 51] on div "Aplicar búsqueda" at bounding box center [536, 50] width 40 height 8
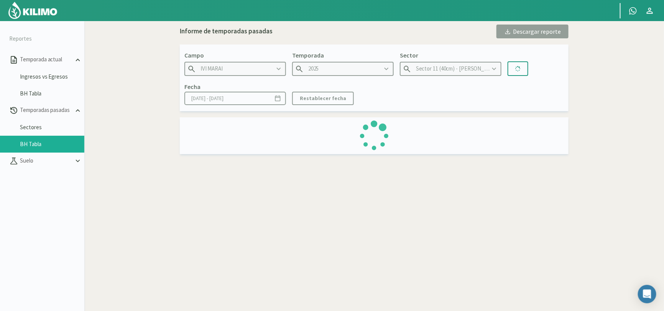
type input "[DATE] - [DATE]"
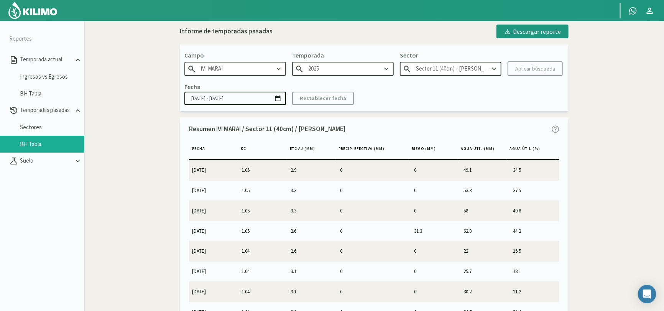
click at [385, 185] on td "0" at bounding box center [374, 190] width 74 height 20
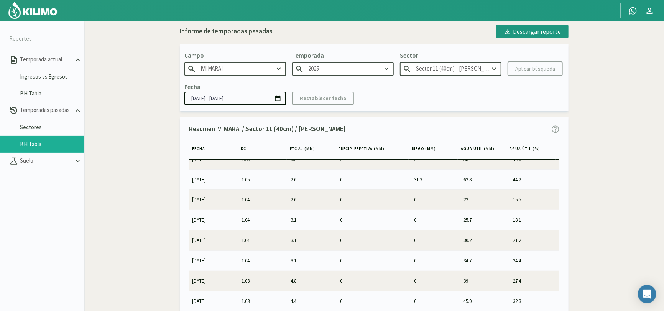
scroll to position [77, 0]
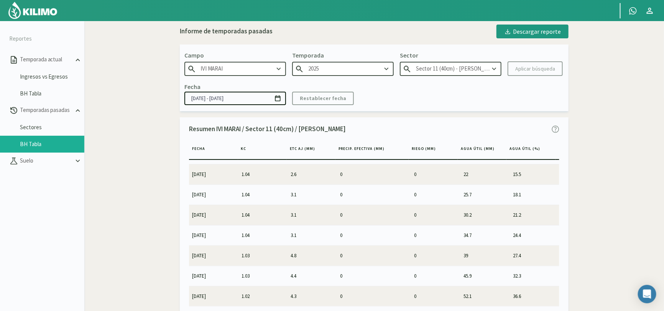
click at [26, 262] on aside "Reportes Temporada actual Ingresos vs Egresos BH Tabla Temporadas pasadas Secto…" at bounding box center [42, 176] width 84 height 311
